Goal: Information Seeking & Learning: Find contact information

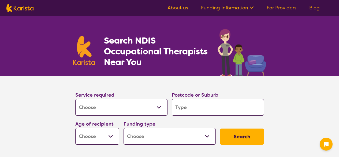
select select "[MEDICAL_DATA]"
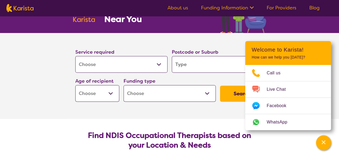
scroll to position [35, 0]
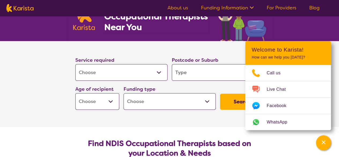
click at [189, 69] on input "search" at bounding box center [218, 72] width 92 height 17
type input "3"
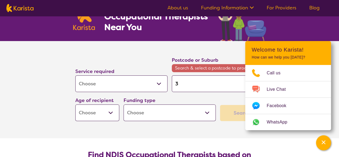
type input "30"
type input "307"
type input "3073"
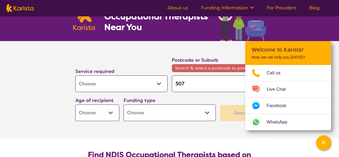
type input "3073"
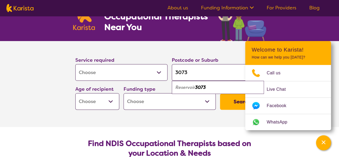
type input "3073"
click at [192, 85] on em "Reservoir" at bounding box center [185, 87] width 20 height 6
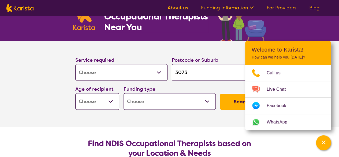
click at [111, 103] on select "Early Childhood - 0 to 9 Child - 10 to 11 Adolescent - 12 to 17 Adult - 18 to 6…" at bounding box center [97, 101] width 44 height 17
select select "AD"
click at [75, 93] on select "Early Childhood - 0 to 9 Child - 10 to 11 Adolescent - 12 to 17 Adult - 18 to 6…" at bounding box center [97, 101] width 44 height 17
select select "AD"
click at [205, 99] on select "Home Care Package (HCP) National Disability Insurance Scheme (NDIS) I don't know" at bounding box center [169, 101] width 92 height 17
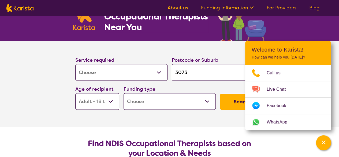
select select "NDIS"
click at [123, 93] on select "Home Care Package (HCP) National Disability Insurance Scheme (NDIS) I don't know" at bounding box center [169, 101] width 92 height 17
select select "NDIS"
click at [231, 104] on button "Search" at bounding box center [242, 101] width 44 height 16
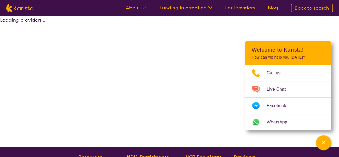
select select "by_score"
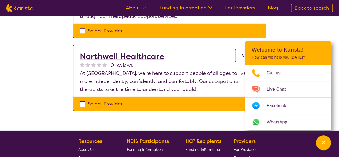
scroll to position [792, 0]
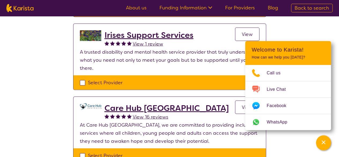
scroll to position [508, 0]
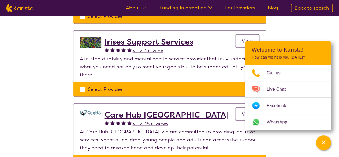
click at [139, 37] on h2 "Irises Support Services" at bounding box center [148, 42] width 89 height 10
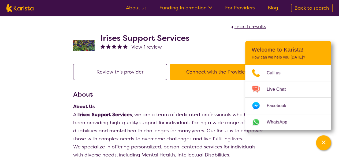
click at [139, 31] on div "Irises Support Services View 1 review" at bounding box center [169, 44] width 193 height 27
click at [325, 144] on icon "Channel Menu" at bounding box center [323, 141] width 5 height 5
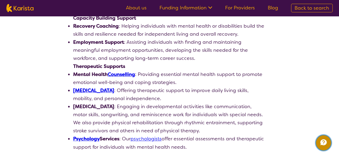
scroll to position [411, 0]
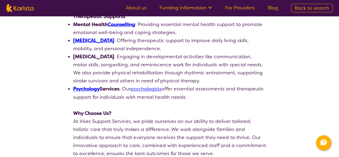
click at [239, 8] on link "For Providers" at bounding box center [240, 8] width 30 height 6
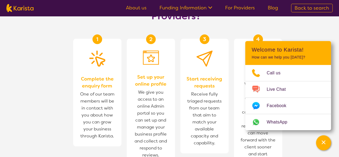
scroll to position [325, 0]
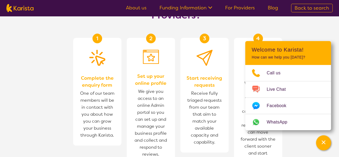
click at [86, 74] on span "Complete the enquiry form" at bounding box center [96, 81] width 37 height 14
click at [147, 73] on span "Set up your online profile" at bounding box center [150, 80] width 37 height 14
click at [99, 50] on img at bounding box center [97, 58] width 16 height 16
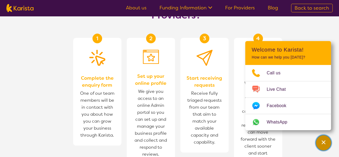
click at [324, 143] on icon "Channel Menu" at bounding box center [323, 141] width 5 height 5
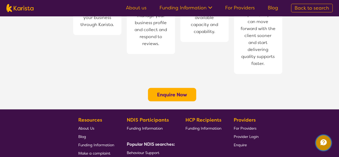
scroll to position [447, 0]
